Goal: Register for event/course

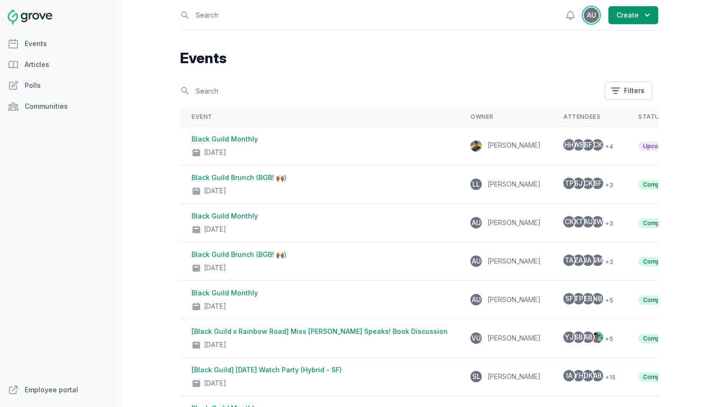
click at [594, 14] on span "AU" at bounding box center [591, 15] width 9 height 7
click at [45, 386] on link "Employee portal" at bounding box center [60, 389] width 121 height 19
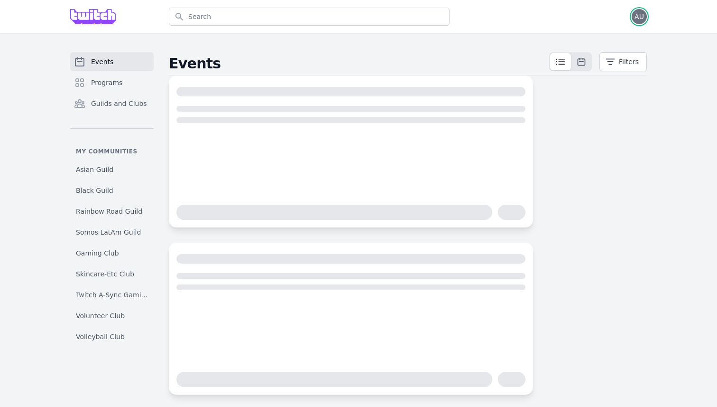
click at [637, 20] on span "AU" at bounding box center [639, 16] width 15 height 15
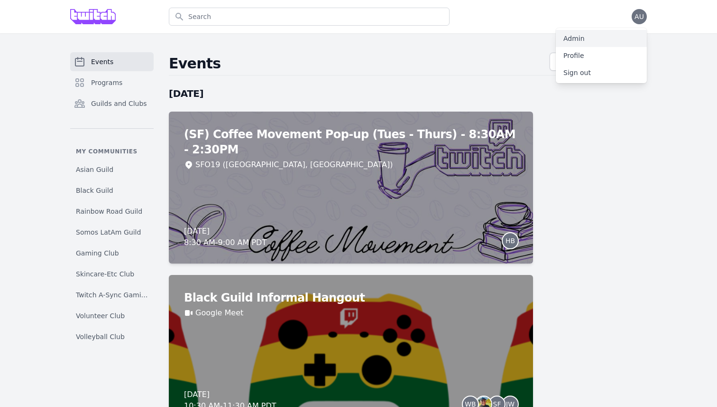
click at [594, 37] on link "Admin" at bounding box center [601, 38] width 91 height 17
click at [645, 19] on span "AU" at bounding box center [639, 16] width 15 height 15
click at [595, 43] on link "Admin" at bounding box center [601, 38] width 91 height 17
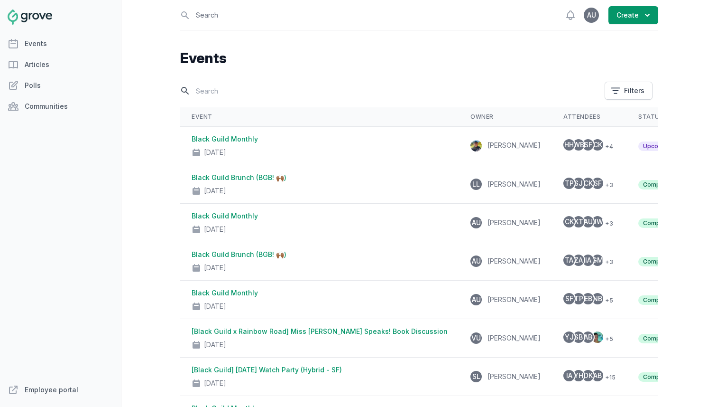
click at [274, 90] on input "text" at bounding box center [389, 91] width 419 height 17
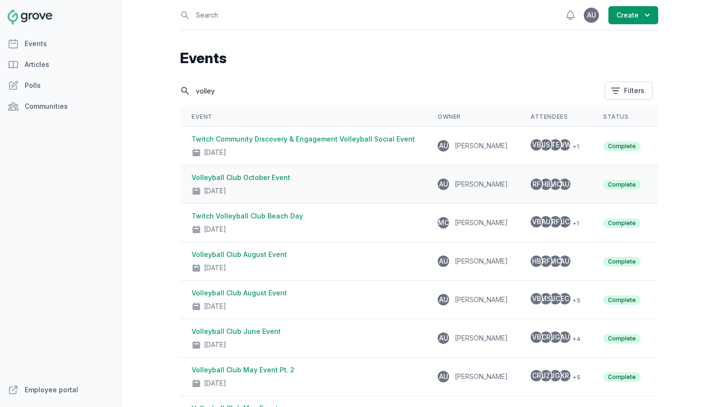
type input "volley"
click at [667, 185] on icon "button" at bounding box center [668, 183] width 2 height 8
click at [559, 186] on div "RF HB MC AU" at bounding box center [556, 183] width 50 height 11
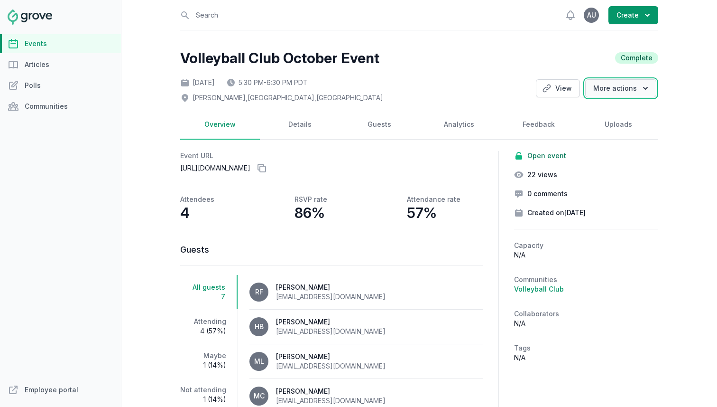
click at [620, 86] on button "More actions" at bounding box center [621, 88] width 71 height 18
click at [54, 113] on link "Communities" at bounding box center [60, 106] width 121 height 19
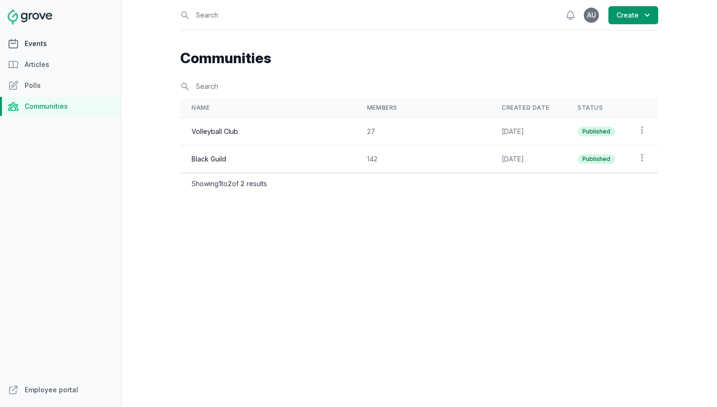
click at [54, 45] on link "Events" at bounding box center [60, 43] width 121 height 19
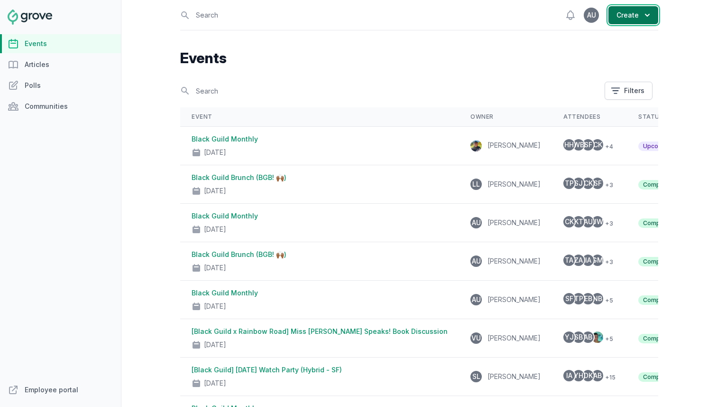
click at [622, 15] on button "Create" at bounding box center [634, 15] width 50 height 18
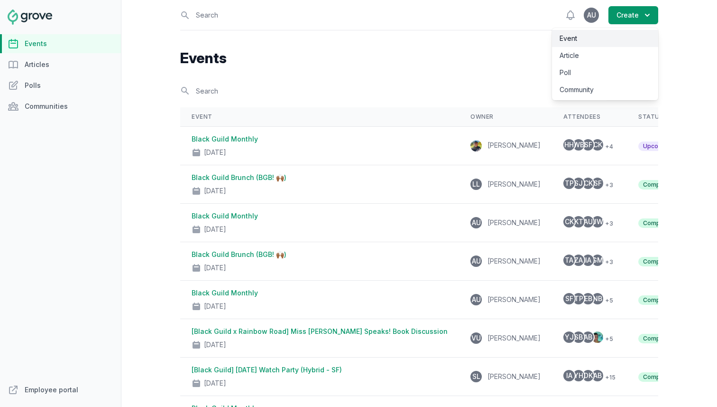
click at [564, 43] on link "Event" at bounding box center [605, 38] width 106 height 17
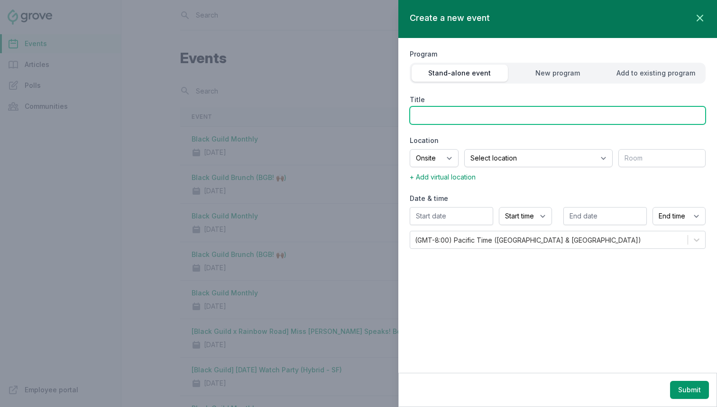
click at [465, 114] on input "Title" at bounding box center [558, 115] width 296 height 18
type input "Twitch Volleyball Club September Event"
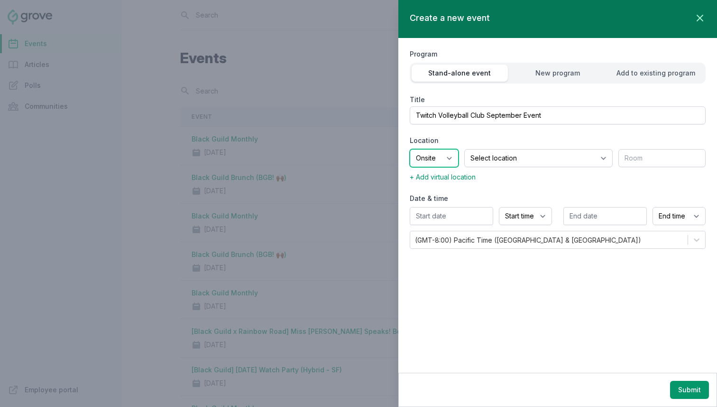
click at [458, 158] on select "Onsite Offsite Virtual only" at bounding box center [434, 158] width 49 height 18
click at [492, 164] on select "Select location SEA81 Oscar (Seattle, WA) LHR32 (London, UK) SNA17 (Irvine, CA)…" at bounding box center [539, 158] width 149 height 18
click at [459, 156] on select "Onsite Offsite Virtual only" at bounding box center [434, 158] width 49 height 18
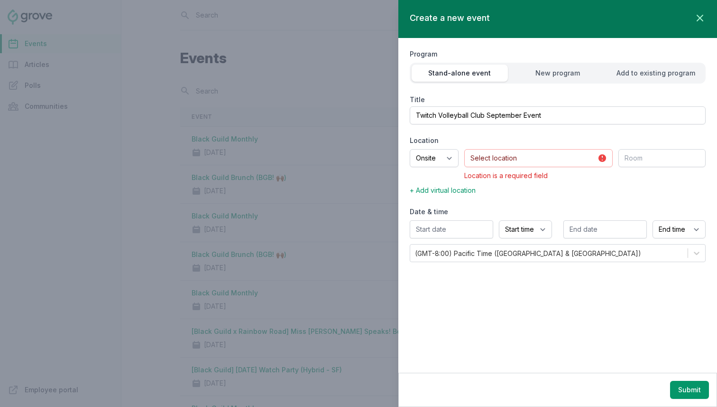
select select "offsite"
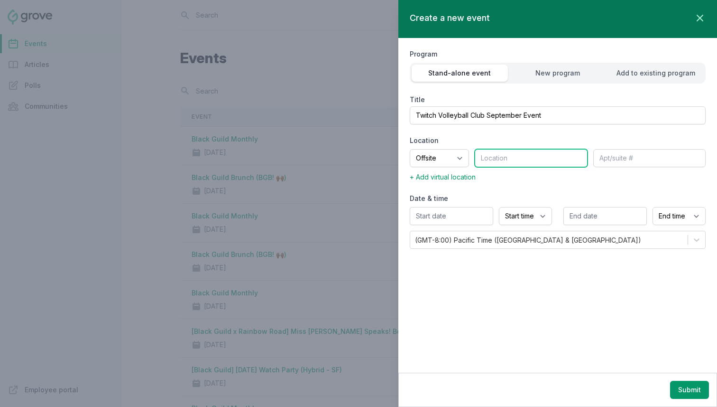
click at [502, 161] on input "text" at bounding box center [531, 158] width 112 height 18
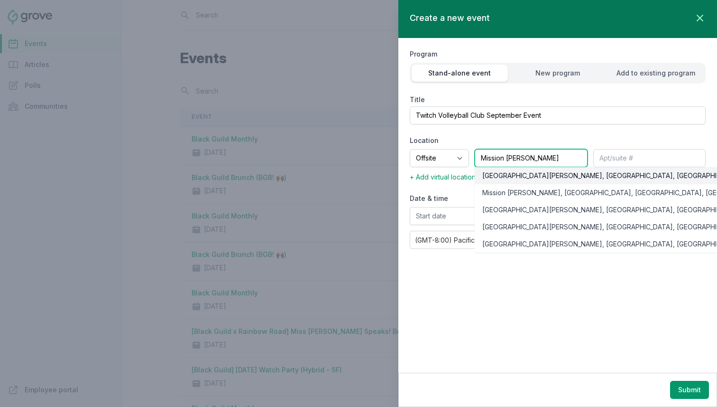
click at [507, 176] on div "Mission Dolores Park, 19th Street, San Francisco, CA, USA" at bounding box center [650, 175] width 334 height 9
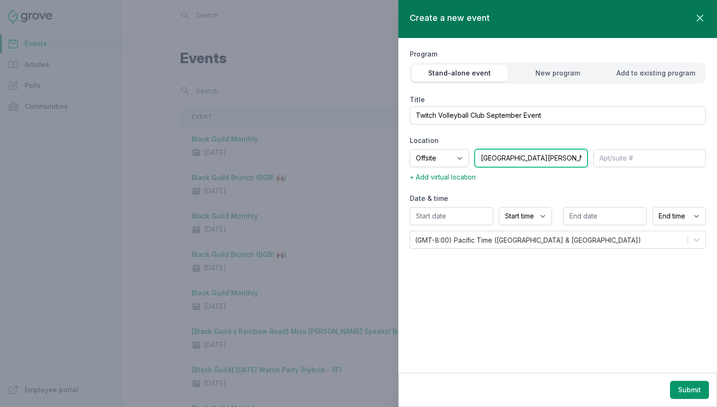
type input "Mission Dolores Park, 19th Street, San Francisco, CA, USA"
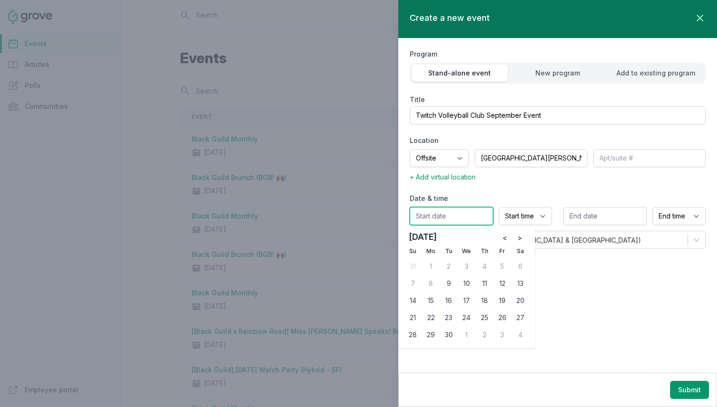
click at [451, 214] on input "text" at bounding box center [452, 216] width 84 height 18
click at [502, 214] on select "Start time 12:00 AM 12:15 AM 12:30 AM 12:45 AM 1:00 AM 1:15 AM 1:30 AM 1:45 AM …" at bounding box center [525, 216] width 53 height 18
click at [466, 216] on input "text" at bounding box center [452, 216] width 84 height 18
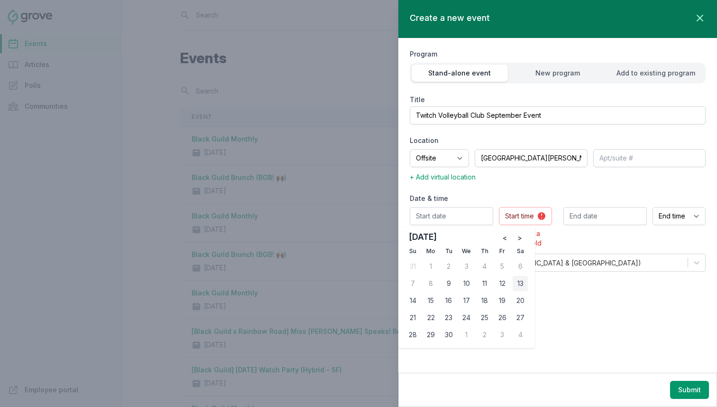
click at [526, 281] on div "13" at bounding box center [520, 283] width 15 height 15
type input "09/13/2025"
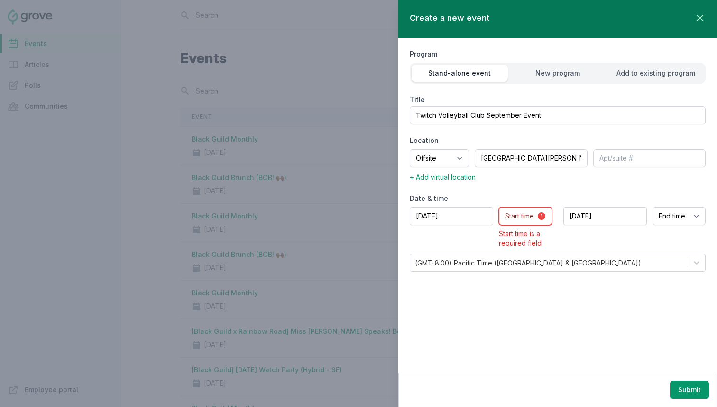
click at [521, 208] on select "Start time 12:00 AM 12:15 AM 12:30 AM 12:45 AM 1:00 AM 1:15 AM 1:30 AM 1:45 AM …" at bounding box center [525, 216] width 53 height 18
select select "1:00 PM"
click at [499, 207] on select "Start time 12:00 AM 12:15 AM 12:30 AM 12:45 AM 1:00 AM 1:15 AM 1:30 AM 1:45 AM …" at bounding box center [525, 216] width 53 height 18
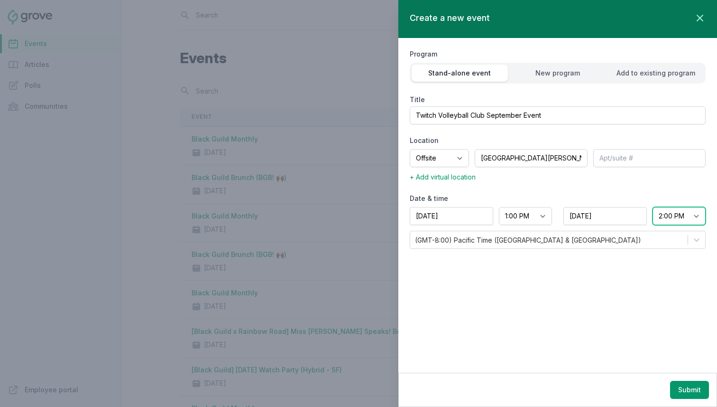
click at [680, 215] on select "End time 12:00 AM 12:15 AM 12:30 AM 12:45 AM 1:00 AM 1:15 AM 1:30 AM 1:45 AM 2:…" at bounding box center [679, 216] width 53 height 18
select select "3:00 PM"
click at [653, 207] on select "End time 12:00 AM 12:15 AM 12:30 AM 12:45 AM 1:00 AM 1:15 AM 1:30 AM 1:45 AM 2:…" at bounding box center [679, 216] width 53 height 18
click at [692, 387] on button "Submit" at bounding box center [689, 390] width 39 height 18
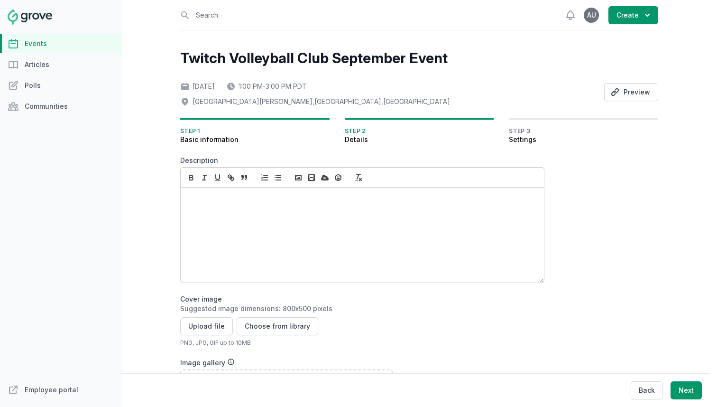
click at [376, 209] on div at bounding box center [362, 234] width 363 height 95
click at [285, 223] on div at bounding box center [362, 234] width 363 height 95
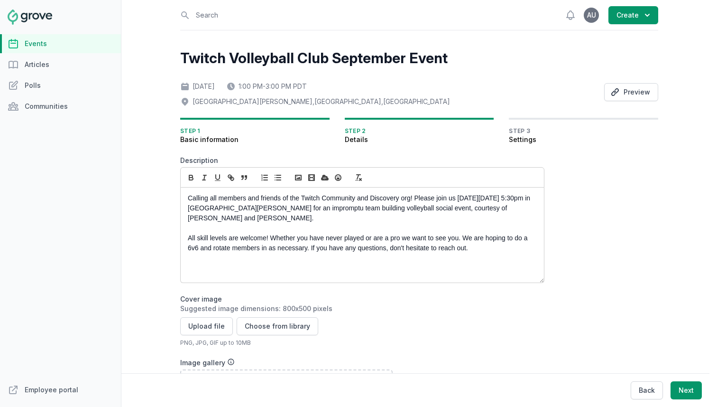
click at [184, 197] on div "Calling all members and friends of the Twitch Community and Discovery org! Plea…" at bounding box center [362, 234] width 363 height 95
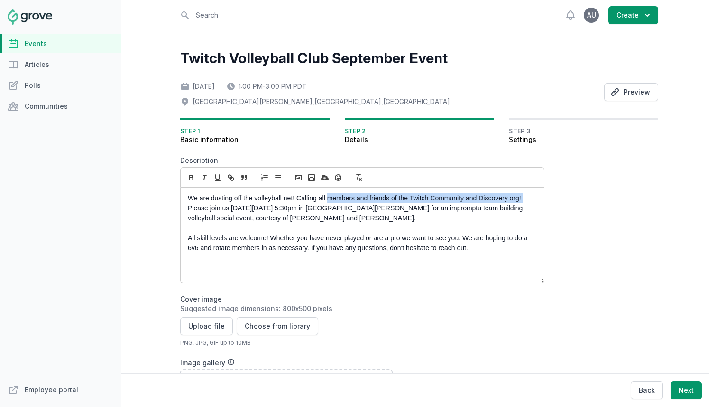
drag, startPoint x: 528, startPoint y: 198, endPoint x: 327, endPoint y: 194, distance: 200.8
click at [327, 194] on p "We are dusting off the volleyball net! Calling all members and friends of the T…" at bounding box center [360, 208] width 344 height 30
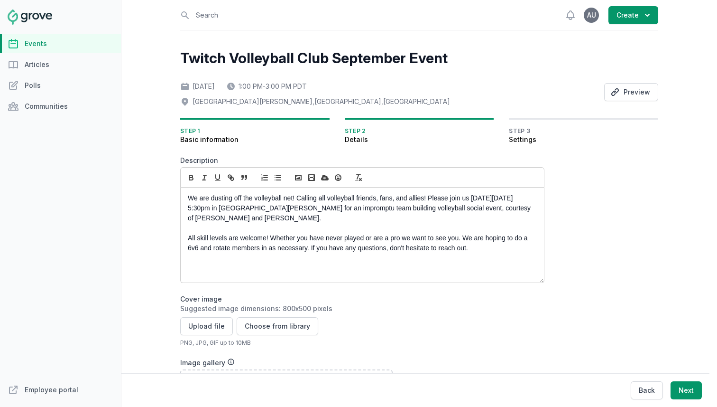
click at [493, 196] on p "We are dusting off the volleyball net! Calling all volleyball friends, fans, an…" at bounding box center [360, 208] width 344 height 30
click at [191, 205] on p "We are dusting off the volleyball net! Calling all volleyball friends, fans, an…" at bounding box center [360, 208] width 344 height 30
click at [512, 197] on p "We are dusting off the volleyball net! Calling all volleyball friends, fans, an…" at bounding box center [360, 208] width 344 height 30
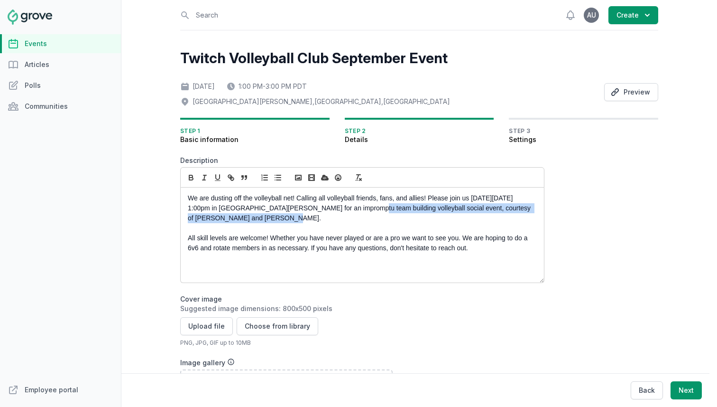
drag, startPoint x: 377, startPoint y: 217, endPoint x: 335, endPoint y: 205, distance: 43.4
click at [335, 205] on p "We are dusting off the volleyball net! Calling all volleyball friends, fans, an…" at bounding box center [360, 208] width 344 height 30
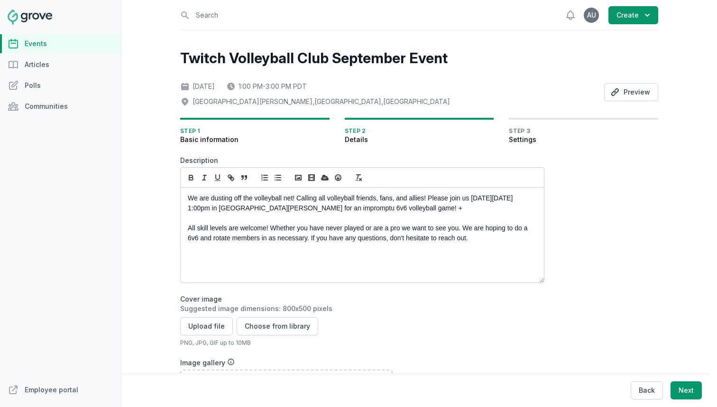
click at [383, 211] on p "We are dusting off the volleyball net! Calling all volleyball friends, fans, an…" at bounding box center [360, 203] width 344 height 20
click at [436, 209] on p "We are dusting off the volleyball net! Calling all volleyball friends, fans, an…" at bounding box center [360, 203] width 344 height 20
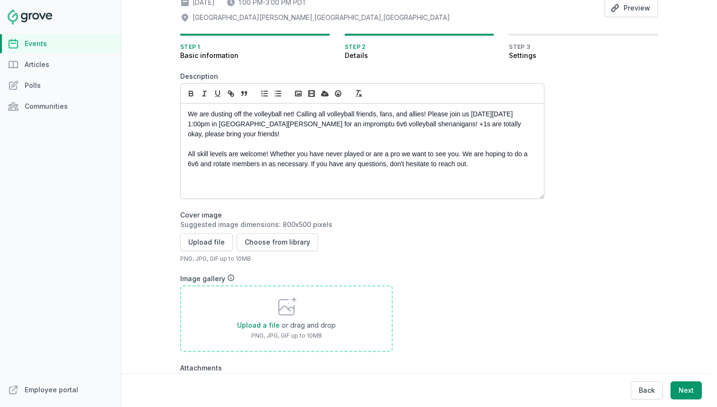
scroll to position [85, 0]
click at [262, 240] on button "Choose from library" at bounding box center [278, 241] width 82 height 18
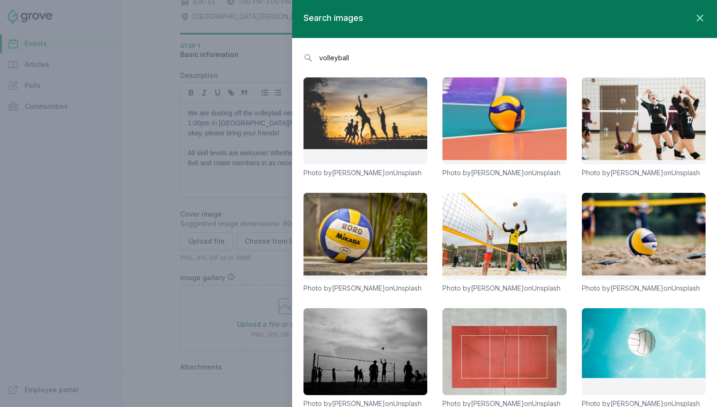
click at [335, 57] on input "volleyball" at bounding box center [505, 57] width 402 height 17
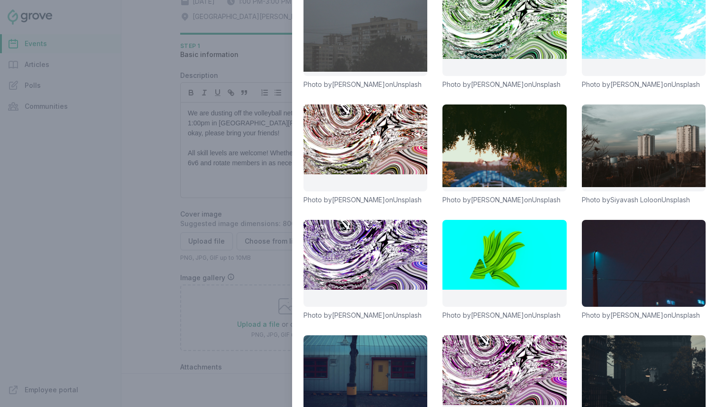
scroll to position [0, 0]
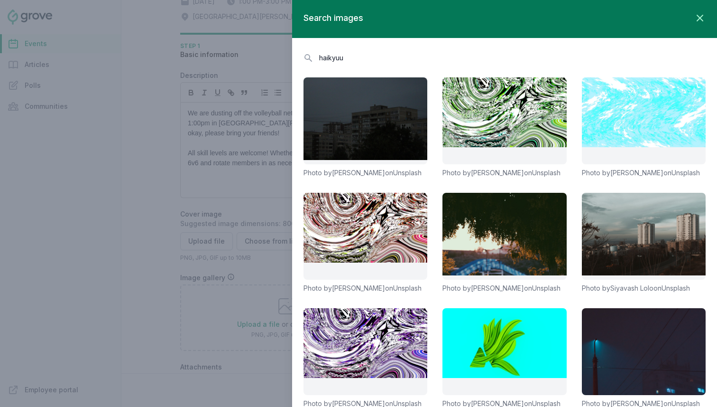
click at [331, 52] on input "haikyuu" at bounding box center [505, 57] width 402 height 17
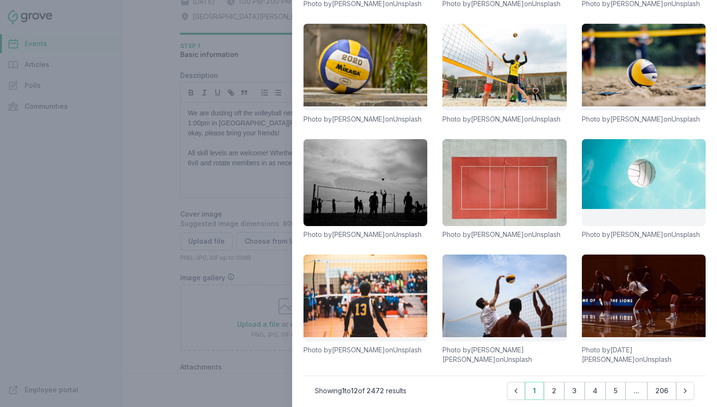
scroll to position [186, 0]
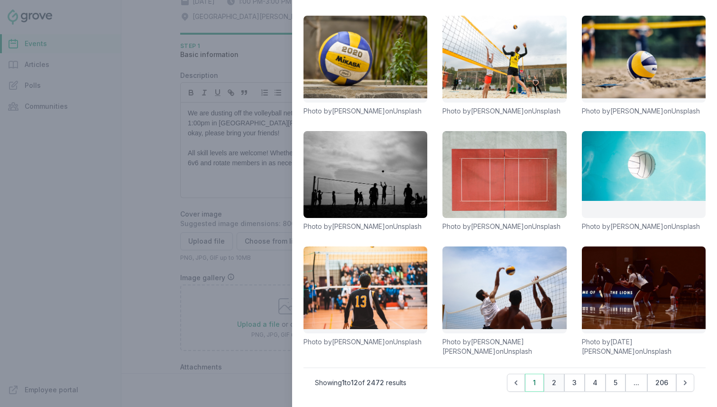
type input "volleyball"
click at [557, 384] on button "2" at bounding box center [554, 382] width 20 height 18
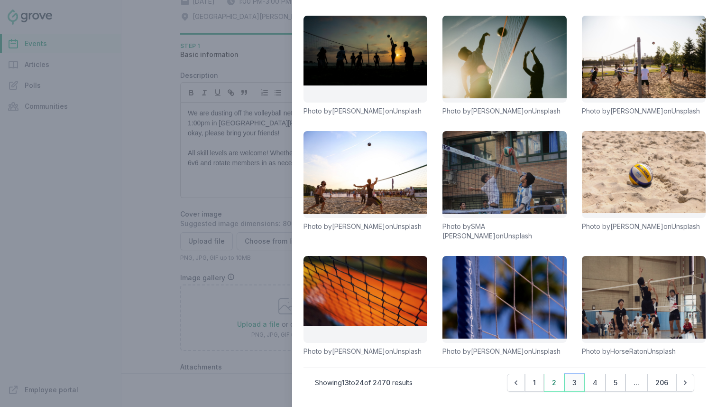
click at [568, 389] on button "3" at bounding box center [575, 382] width 20 height 18
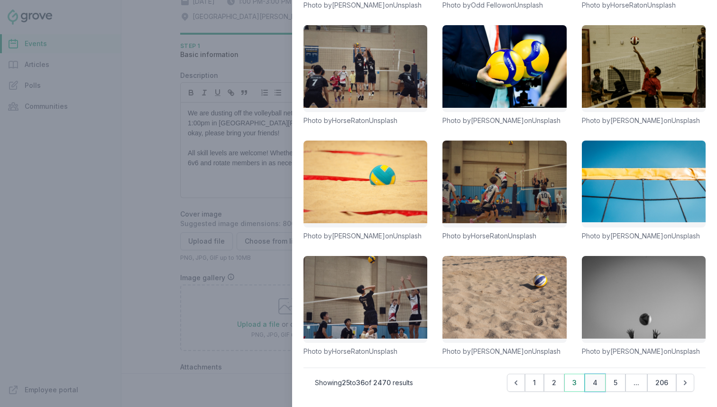
click at [593, 387] on button "4" at bounding box center [595, 382] width 21 height 18
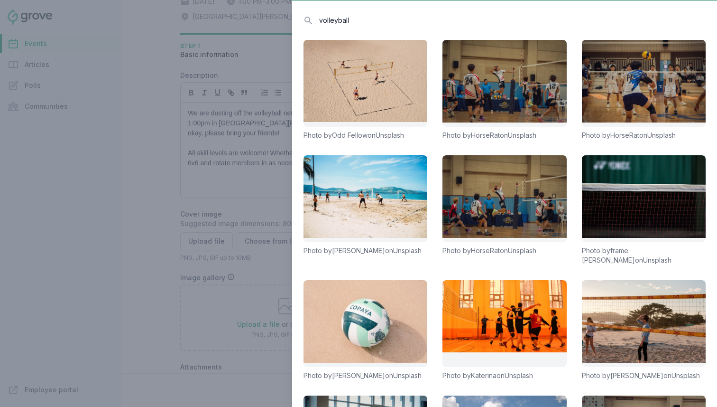
scroll to position [0, 0]
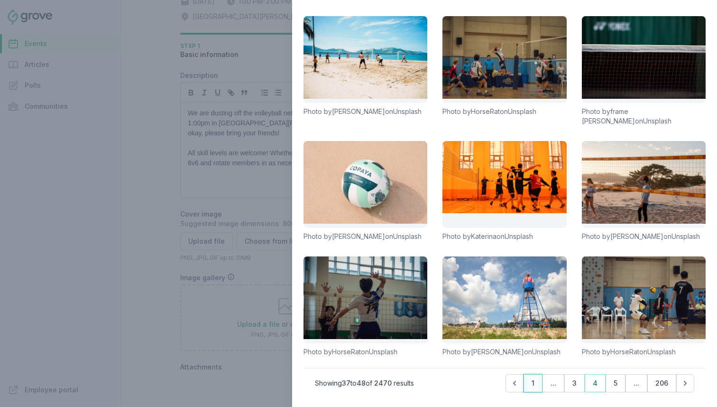
click at [527, 383] on button "1" at bounding box center [533, 383] width 19 height 18
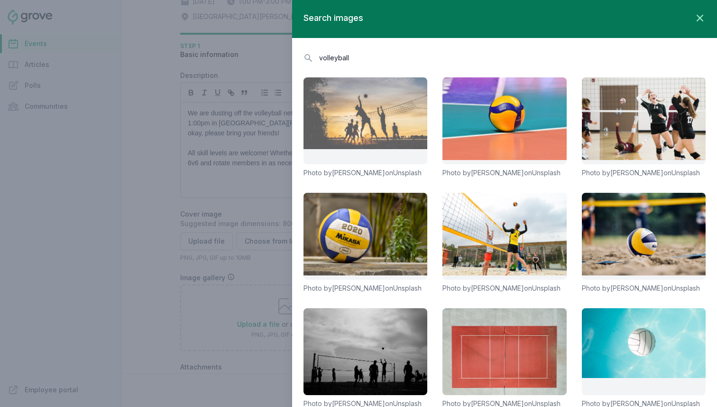
click at [393, 97] on link at bounding box center [366, 120] width 124 height 87
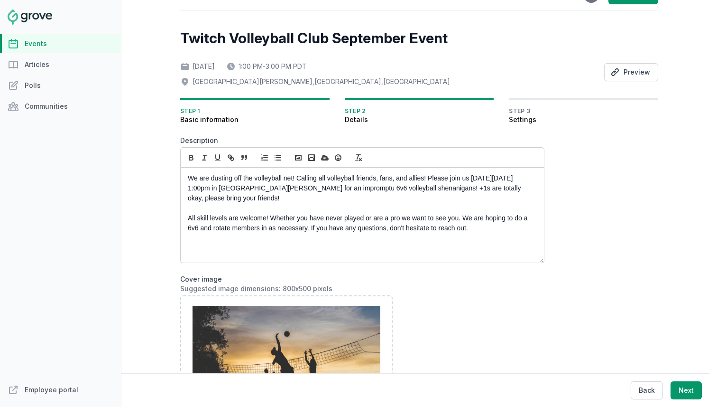
scroll to position [1, 0]
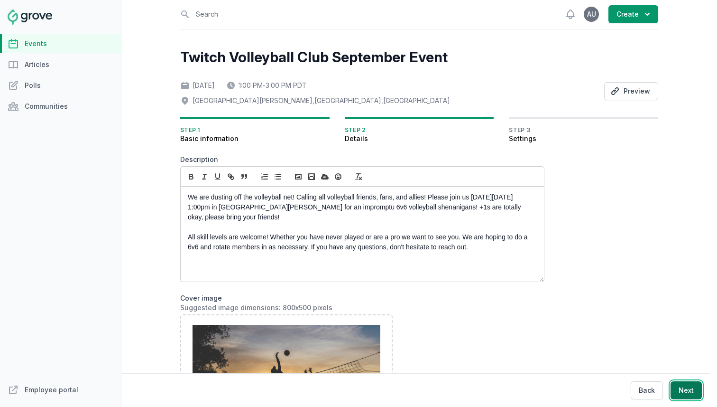
click at [696, 389] on button "Next" at bounding box center [686, 390] width 31 height 18
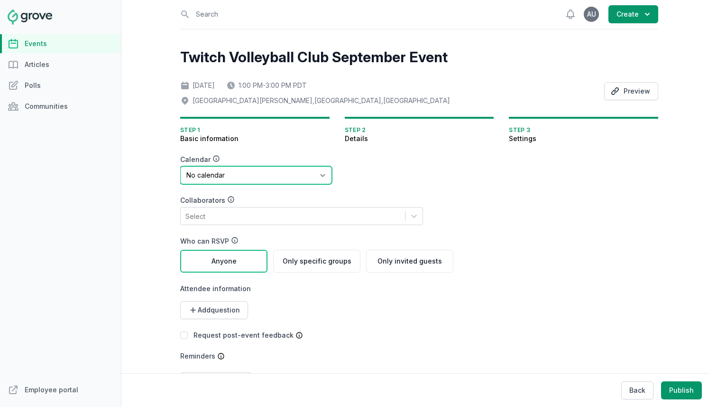
click at [305, 176] on select "No calendar Virtual Events Calendar" at bounding box center [256, 175] width 152 height 18
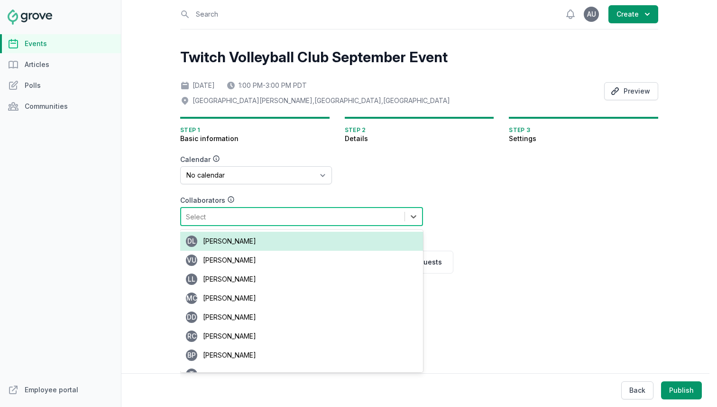
click at [356, 222] on div "Select" at bounding box center [292, 216] width 223 height 17
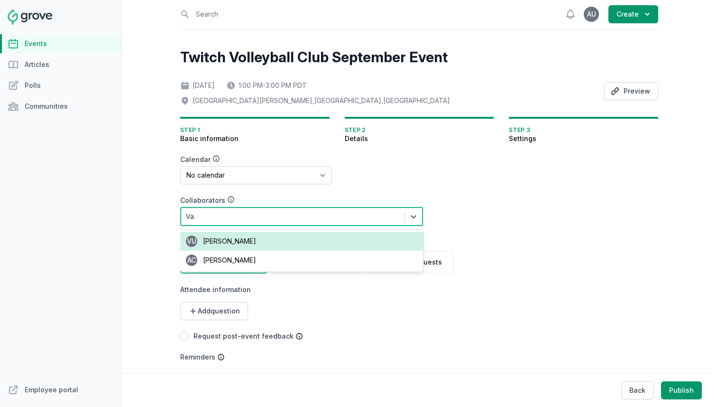
type input "V"
type input "Marin"
click at [328, 240] on div "MC Marinette Chen" at bounding box center [301, 241] width 243 height 19
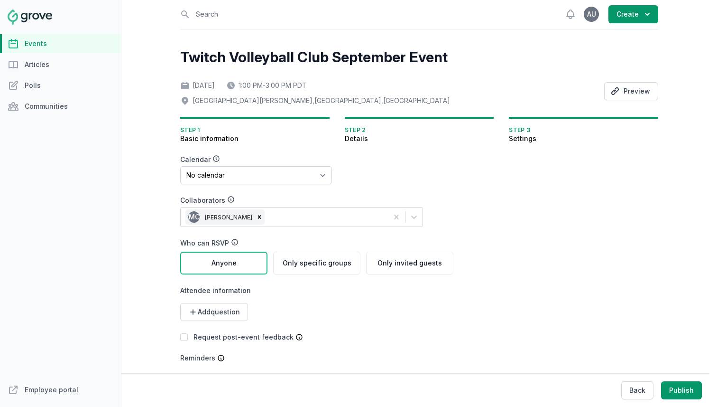
click at [357, 177] on div "Calendar No calendar Virtual Events Calendar Collaborators MC Marinette Chen Wh…" at bounding box center [316, 285] width 273 height 260
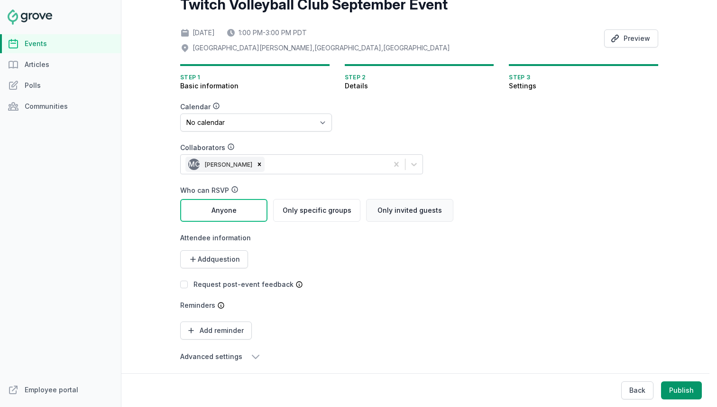
scroll to position [58, 0]
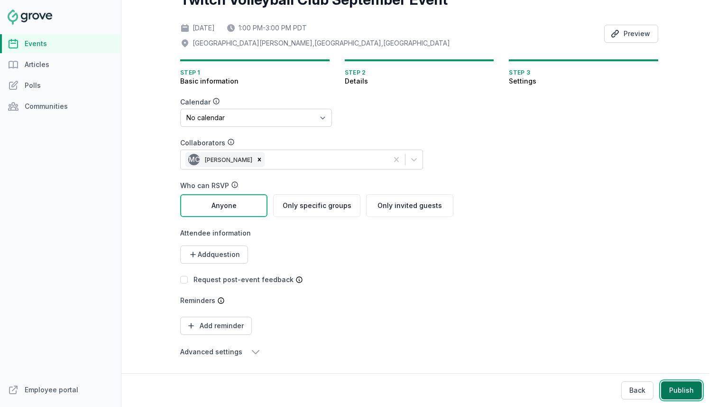
click at [674, 388] on button "Publish" at bounding box center [681, 390] width 41 height 18
click at [210, 326] on button "Add reminder" at bounding box center [216, 326] width 72 height 18
select select "hours"
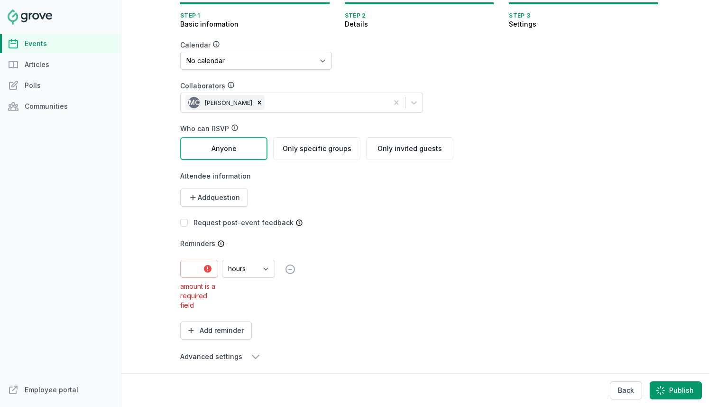
scroll to position [120, 0]
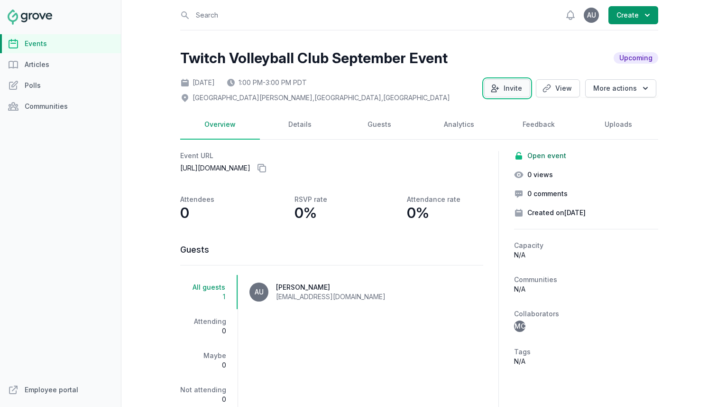
click at [507, 91] on button "Invite" at bounding box center [507, 88] width 46 height 18
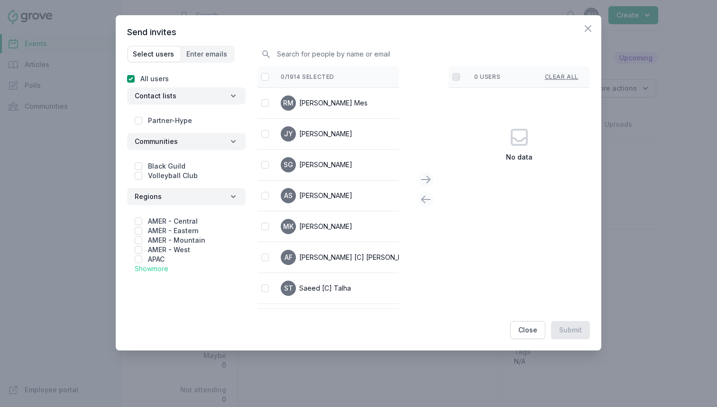
click at [133, 176] on div "Black Guild Volleyball Club" at bounding box center [186, 169] width 119 height 30
click at [138, 176] on input "checkbox" at bounding box center [139, 176] width 8 height 8
checkbox input "true"
checkbox input "false"
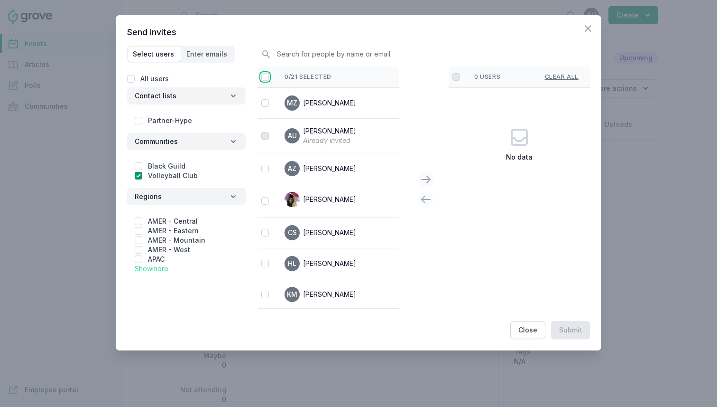
click at [265, 75] on input "checkbox" at bounding box center [265, 77] width 8 height 8
checkbox input "false"
checkbox input "true"
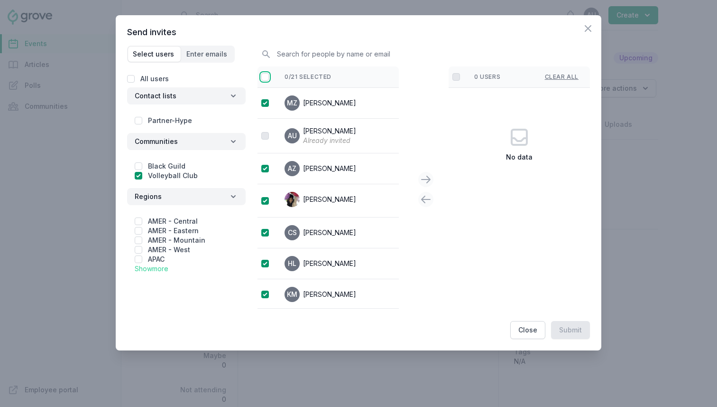
checkbox input "true"
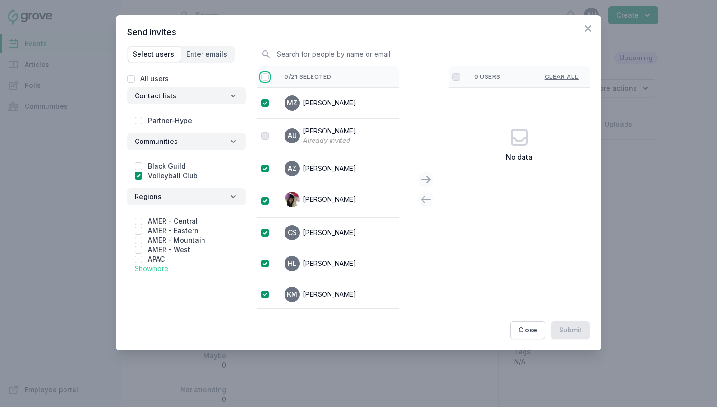
checkbox input "true"
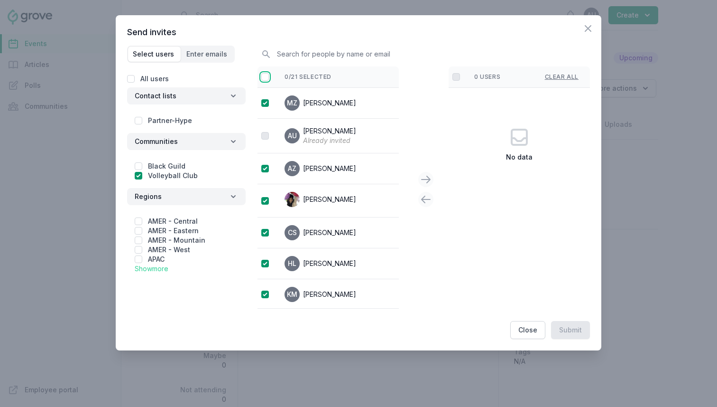
checkbox input "true"
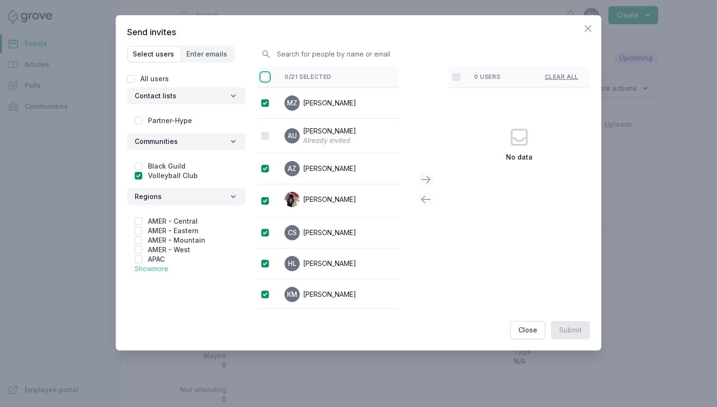
checkbox input "true"
click at [423, 181] on icon at bounding box center [425, 179] width 11 height 11
checkbox input "false"
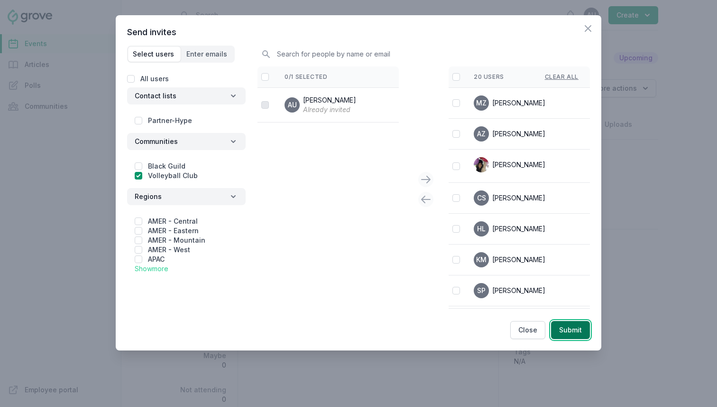
click at [577, 330] on button "Submit" at bounding box center [570, 330] width 39 height 18
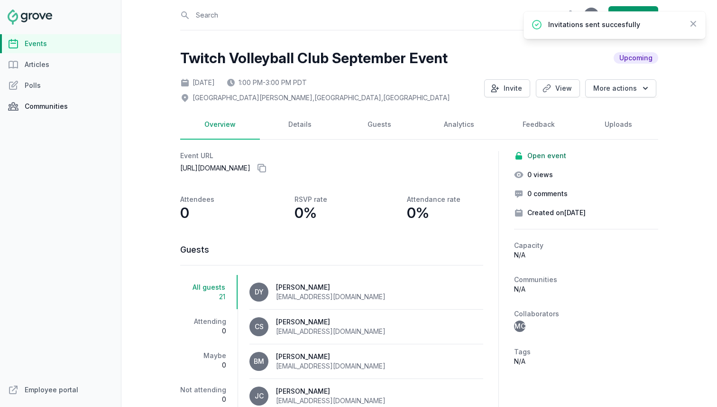
click at [72, 107] on link "Communities" at bounding box center [60, 106] width 121 height 19
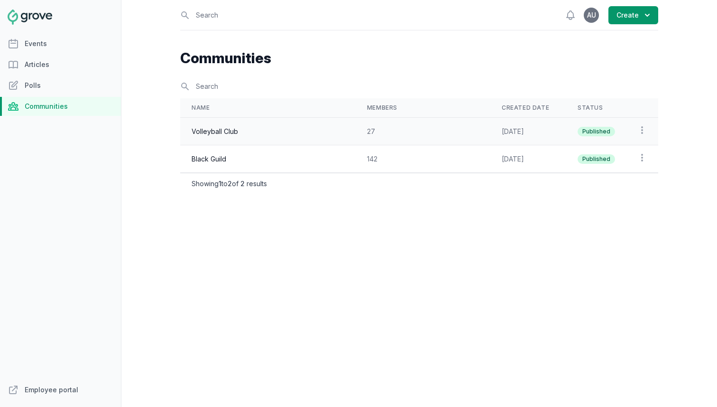
click at [223, 138] on td "Volleyball Club" at bounding box center [268, 132] width 176 height 28
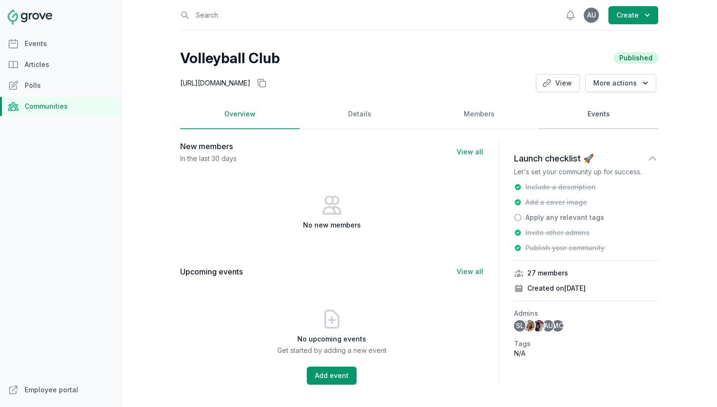
click at [586, 118] on link "Events" at bounding box center [599, 114] width 120 height 29
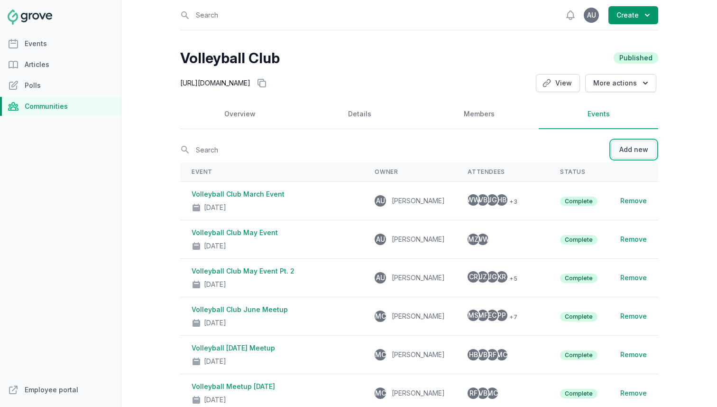
click at [638, 156] on button "Add new" at bounding box center [634, 149] width 45 height 18
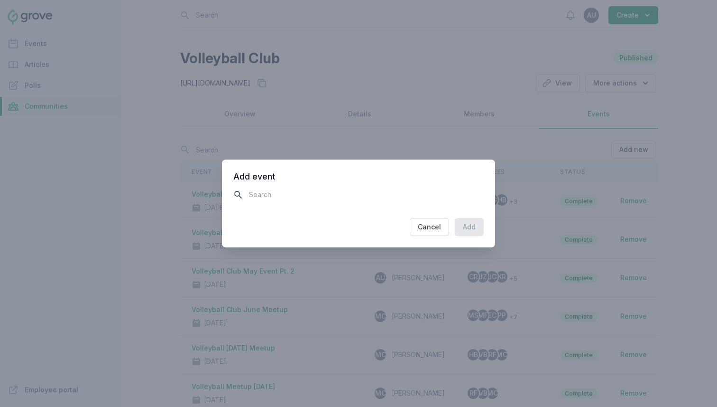
click at [450, 188] on input "text" at bounding box center [358, 194] width 251 height 17
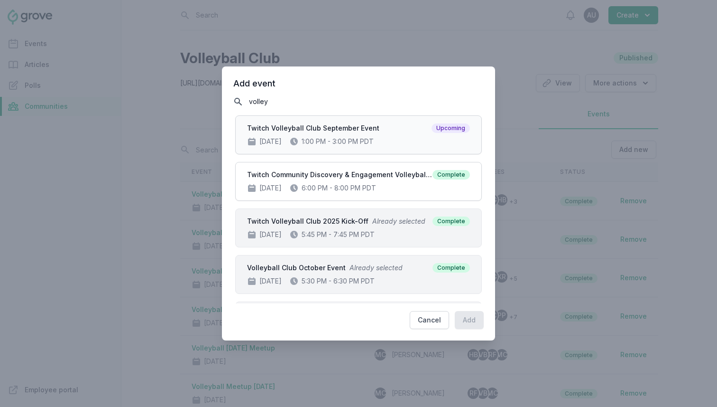
type input "volley"
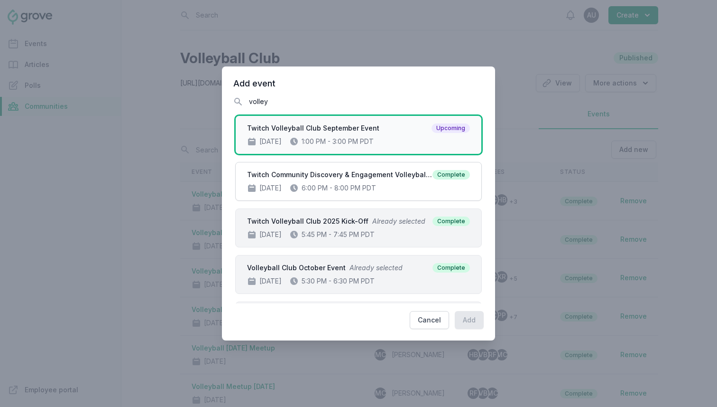
click at [382, 140] on div "Sep 13, 2025 1:00 PM - 3:00 PM PDT" at bounding box center [358, 141] width 223 height 9
click at [472, 324] on button "Add" at bounding box center [469, 320] width 29 height 18
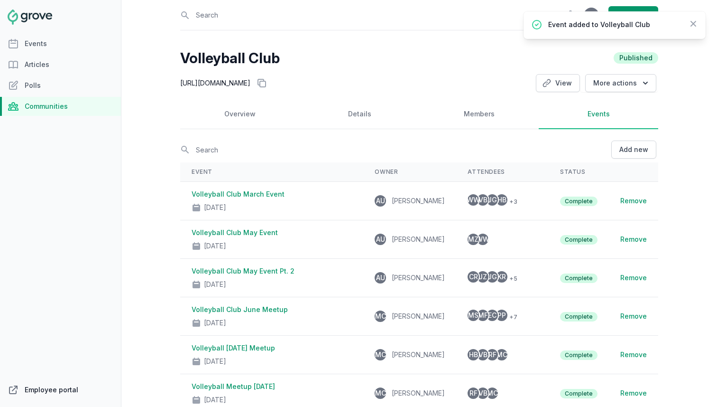
click at [62, 387] on link "Employee portal" at bounding box center [60, 389] width 121 height 19
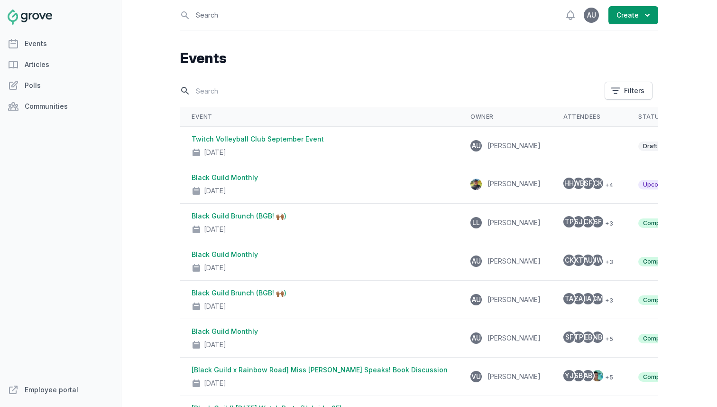
click at [338, 85] on input "text" at bounding box center [389, 91] width 419 height 17
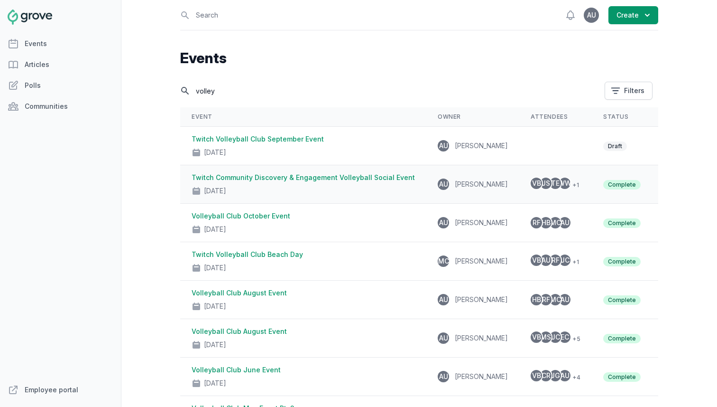
type input "volley"
click at [282, 177] on link "Twitch Community Discovery & Engagement Volleyball Social Event" at bounding box center [303, 177] width 223 height 8
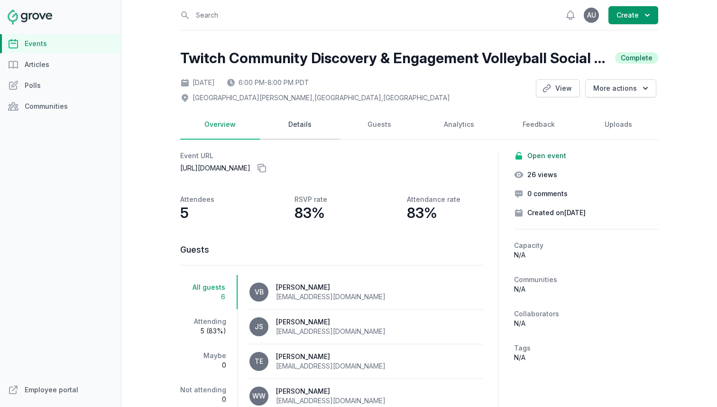
click at [296, 116] on link "Details" at bounding box center [300, 124] width 80 height 29
select select "offsite"
select select "6:00 PM"
select select "8:00 PM"
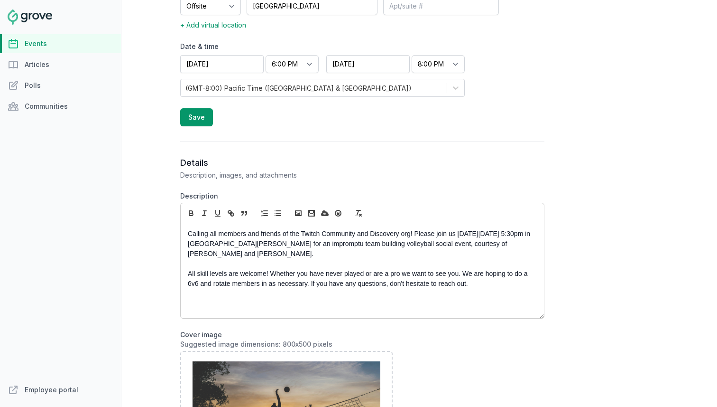
scroll to position [324, 0]
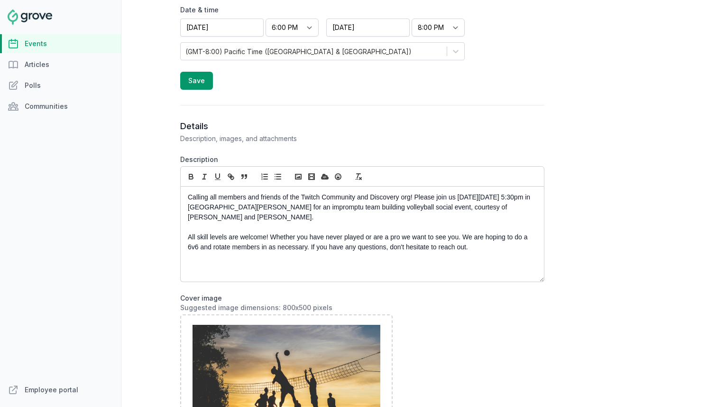
click at [259, 245] on p "All skill levels are welcome! Whether you have never played or are a pro we wan…" at bounding box center [360, 242] width 344 height 20
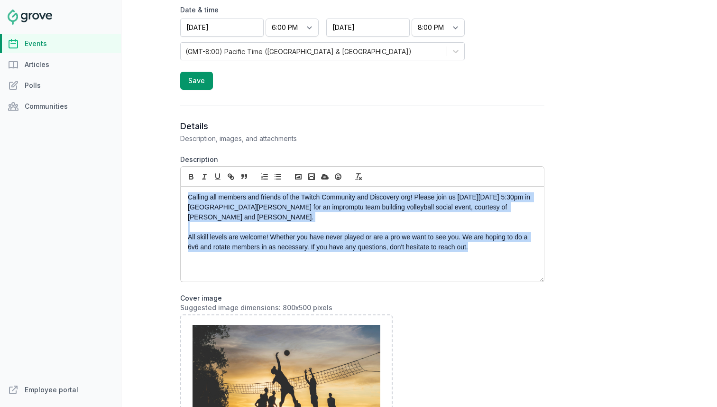
copy div "Calling all members and friends of the Twitch Community and Discovery org! Plea…"
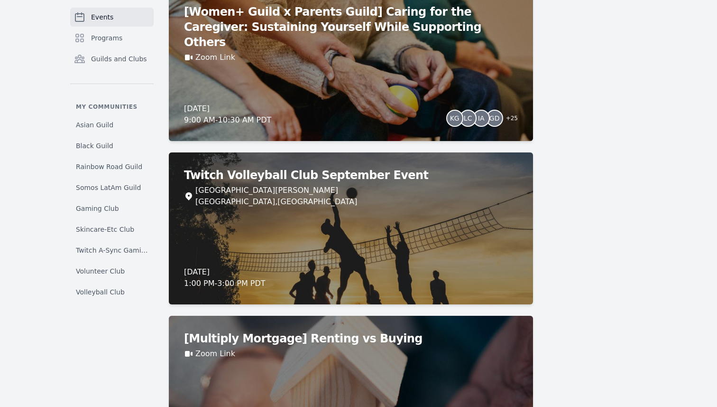
scroll to position [1272, 0]
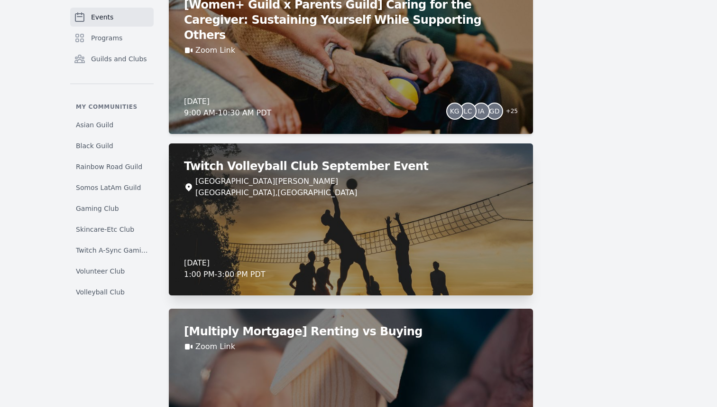
click at [403, 189] on div "Mission Dolores Park 19th Street , San Francisco, CA 94114" at bounding box center [351, 187] width 334 height 23
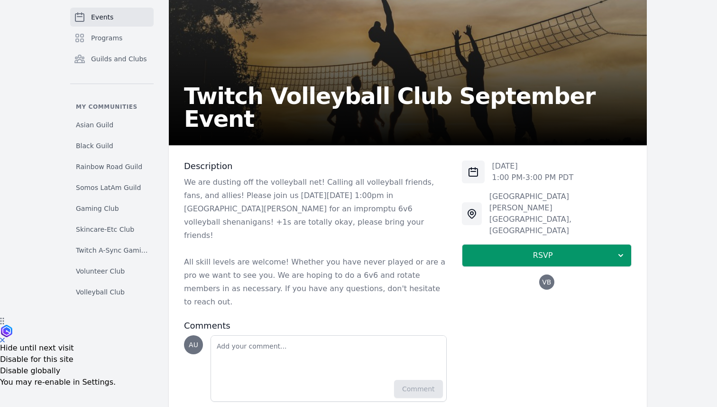
scroll to position [92, 0]
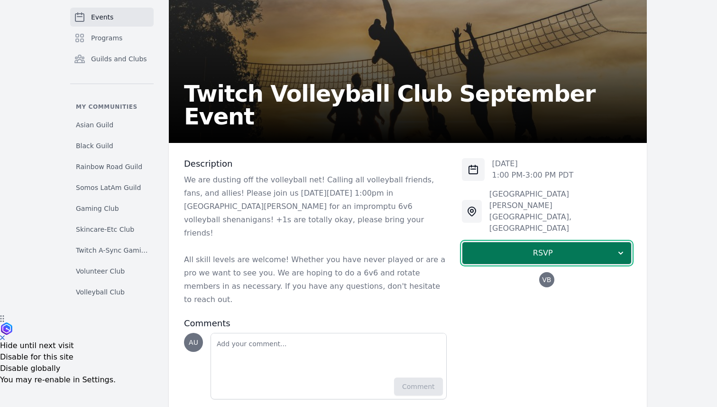
click at [508, 242] on button "RSVP" at bounding box center [547, 253] width 170 height 23
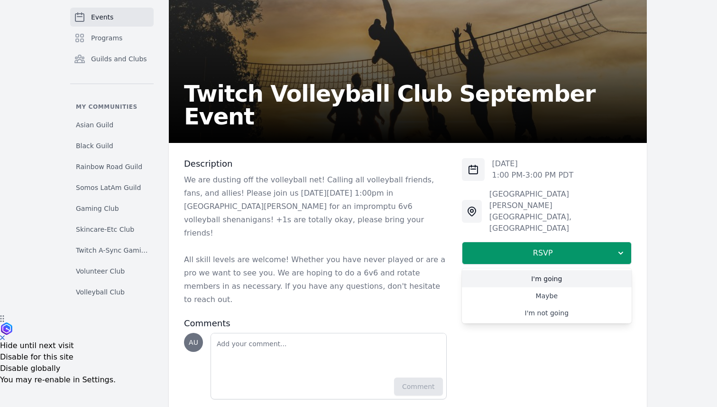
click at [510, 270] on link "I'm going" at bounding box center [547, 278] width 170 height 17
